Goal: Transaction & Acquisition: Purchase product/service

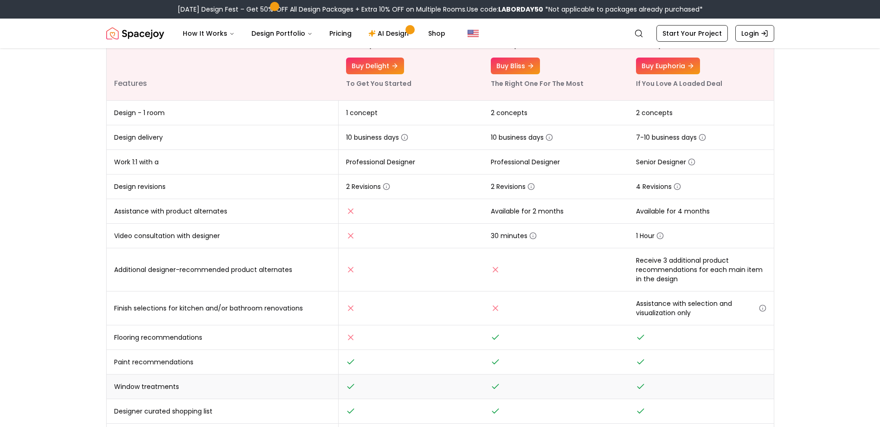
scroll to position [65, 0]
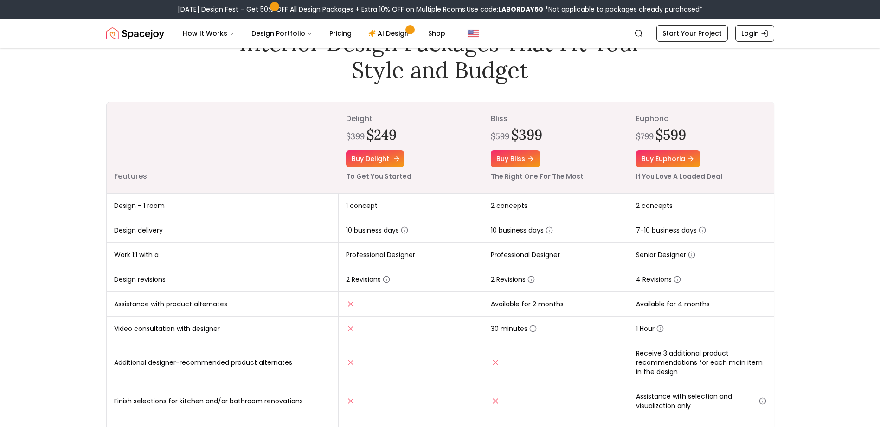
click at [380, 154] on link "Buy delight" at bounding box center [375, 158] width 58 height 17
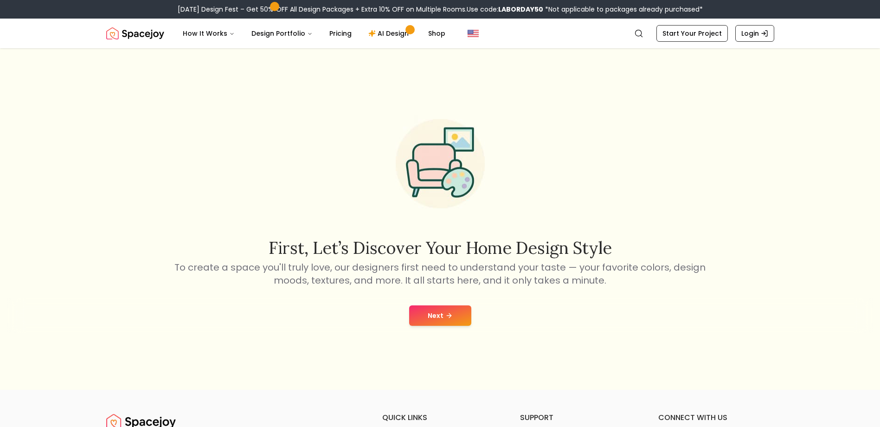
scroll to position [93, 0]
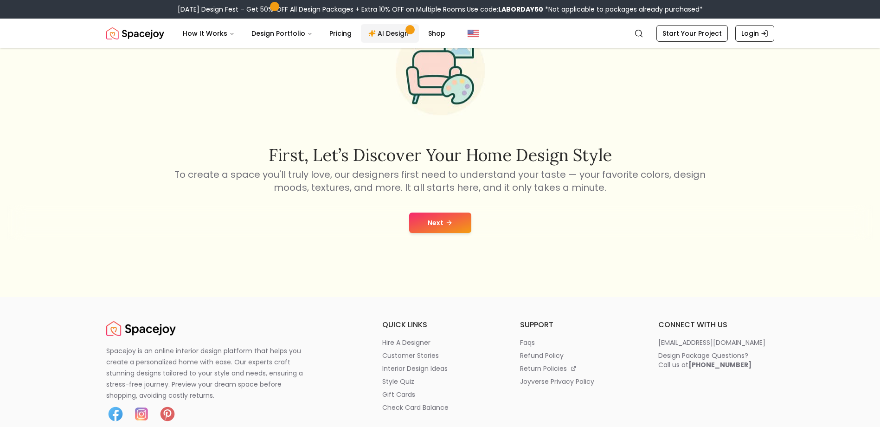
click at [397, 34] on link "AI Design" at bounding box center [390, 33] width 58 height 19
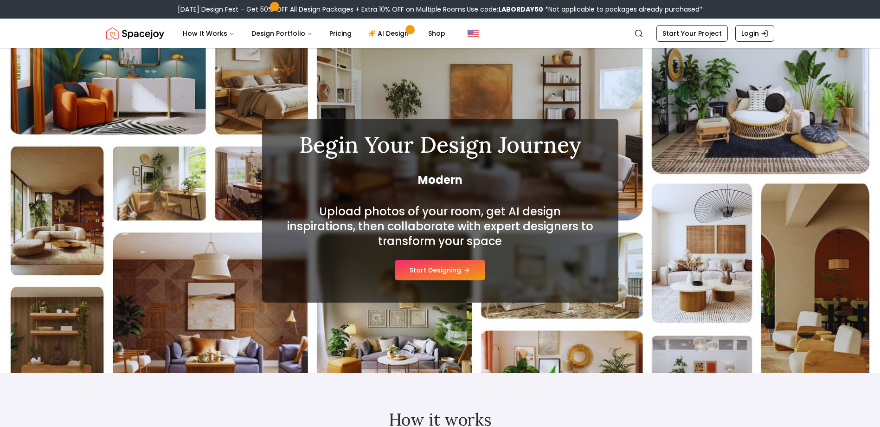
scroll to position [46, 0]
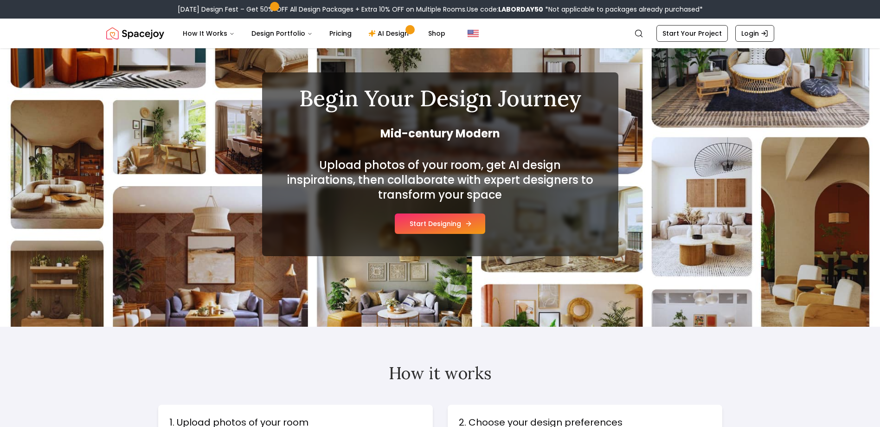
click at [448, 226] on button "Start Designing" at bounding box center [440, 223] width 90 height 20
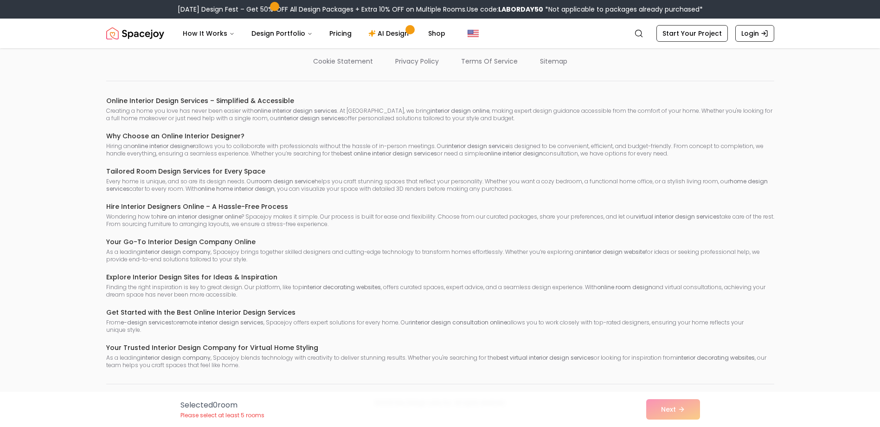
scroll to position [999, 0]
click at [669, 415] on div "Selected 0 room Please select at least 5 rooms Next" at bounding box center [440, 408] width 534 height 35
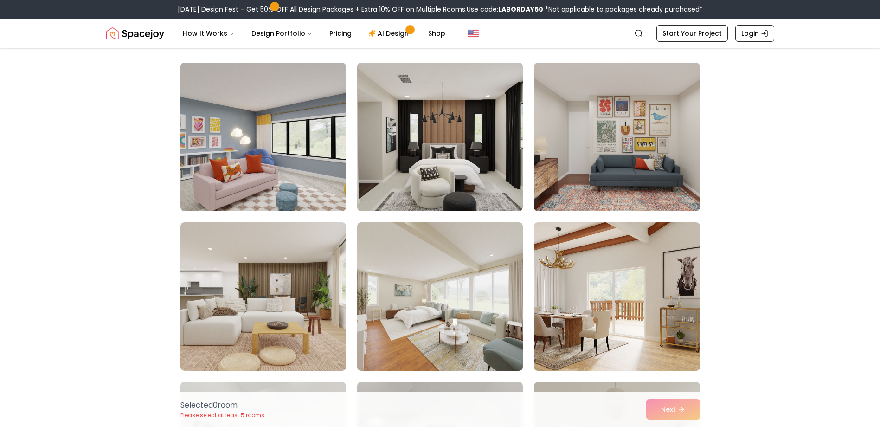
scroll to position [0, 0]
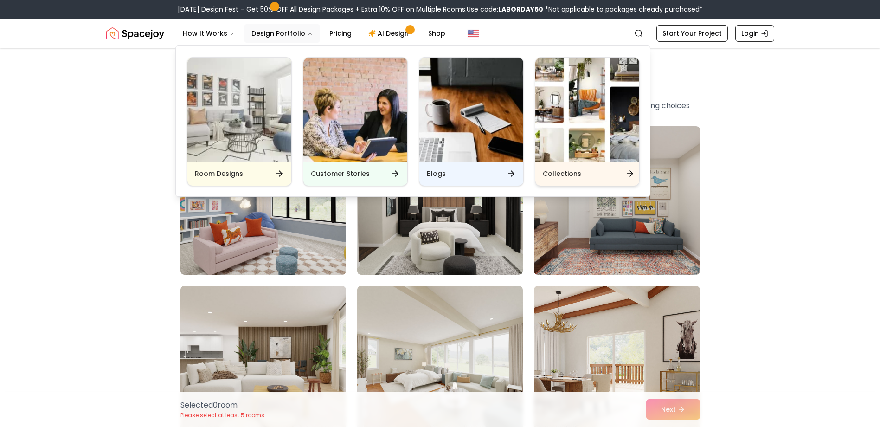
click at [600, 176] on div "Collections" at bounding box center [587, 173] width 104 height 24
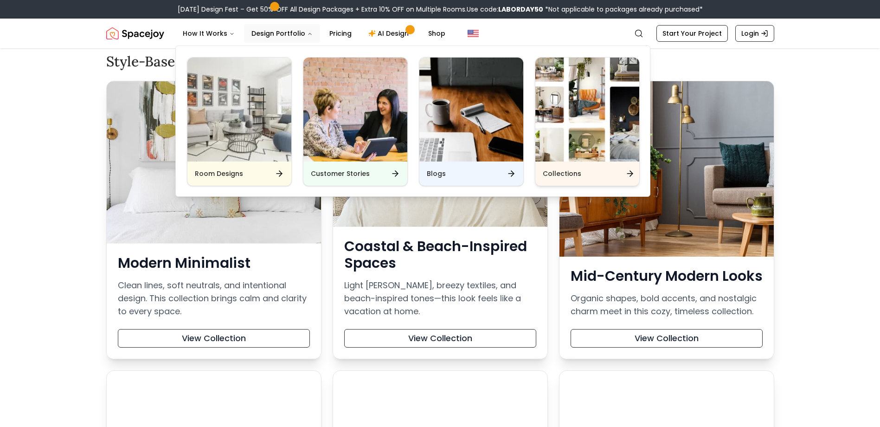
scroll to position [93, 0]
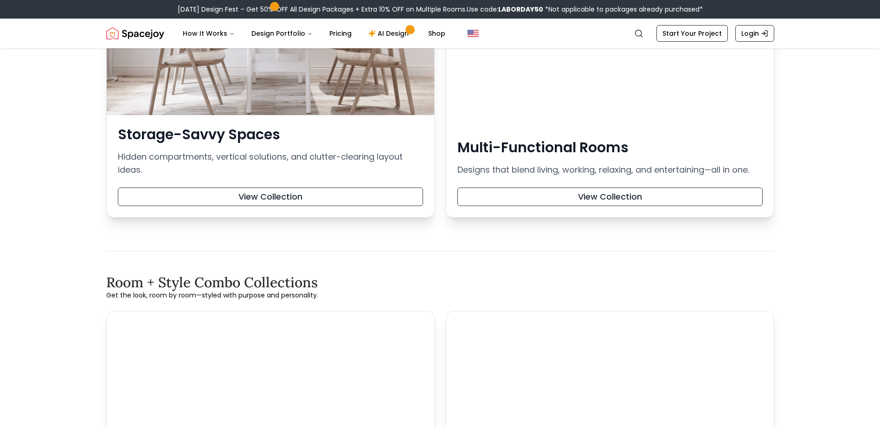
scroll to position [2087, 0]
